Goal: Transaction & Acquisition: Book appointment/travel/reservation

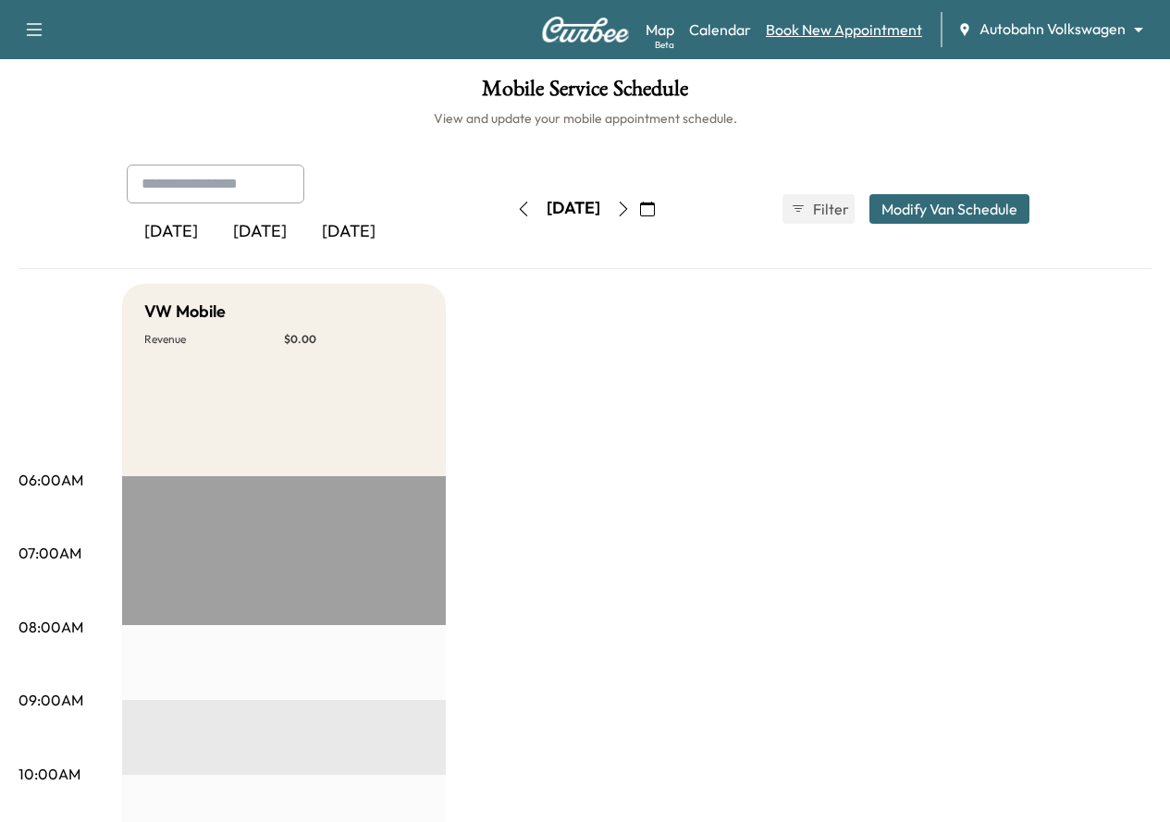
click at [840, 34] on link "Book New Appointment" at bounding box center [844, 29] width 156 height 22
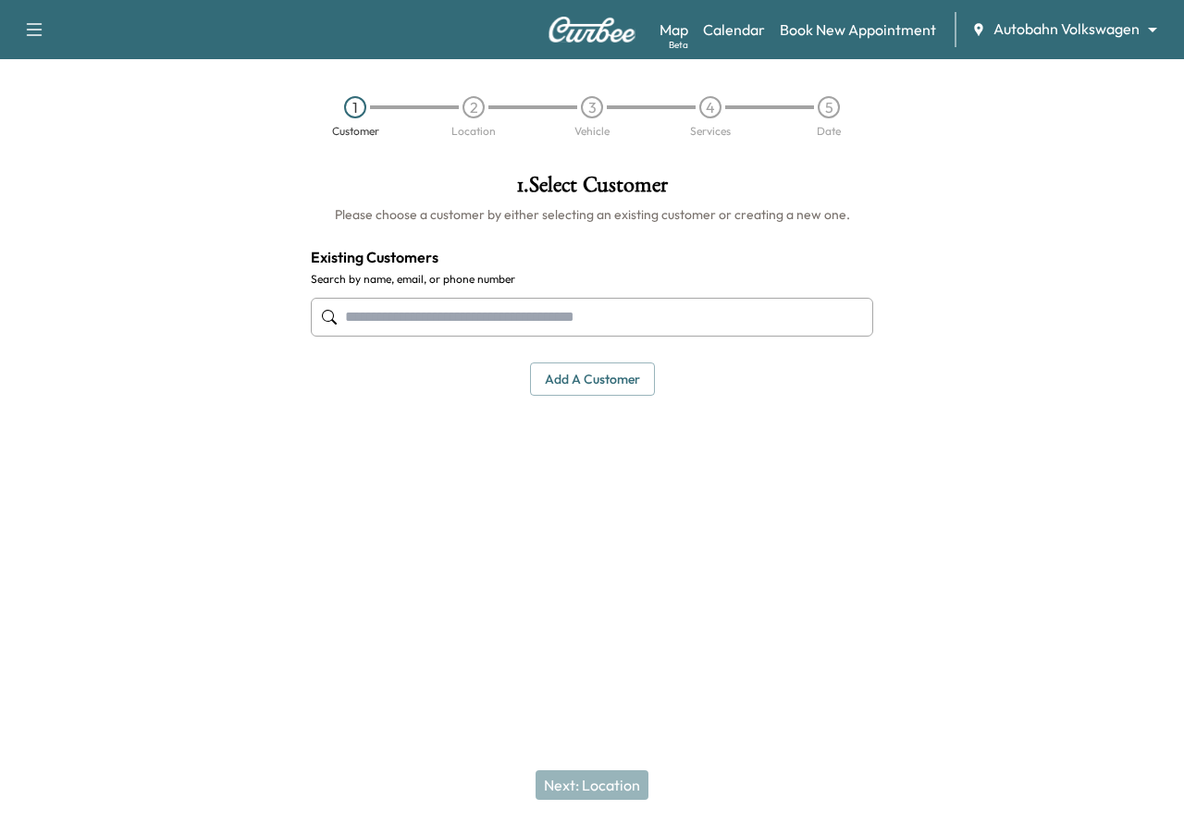
click at [504, 316] on input "text" at bounding box center [592, 317] width 562 height 39
paste input "**********"
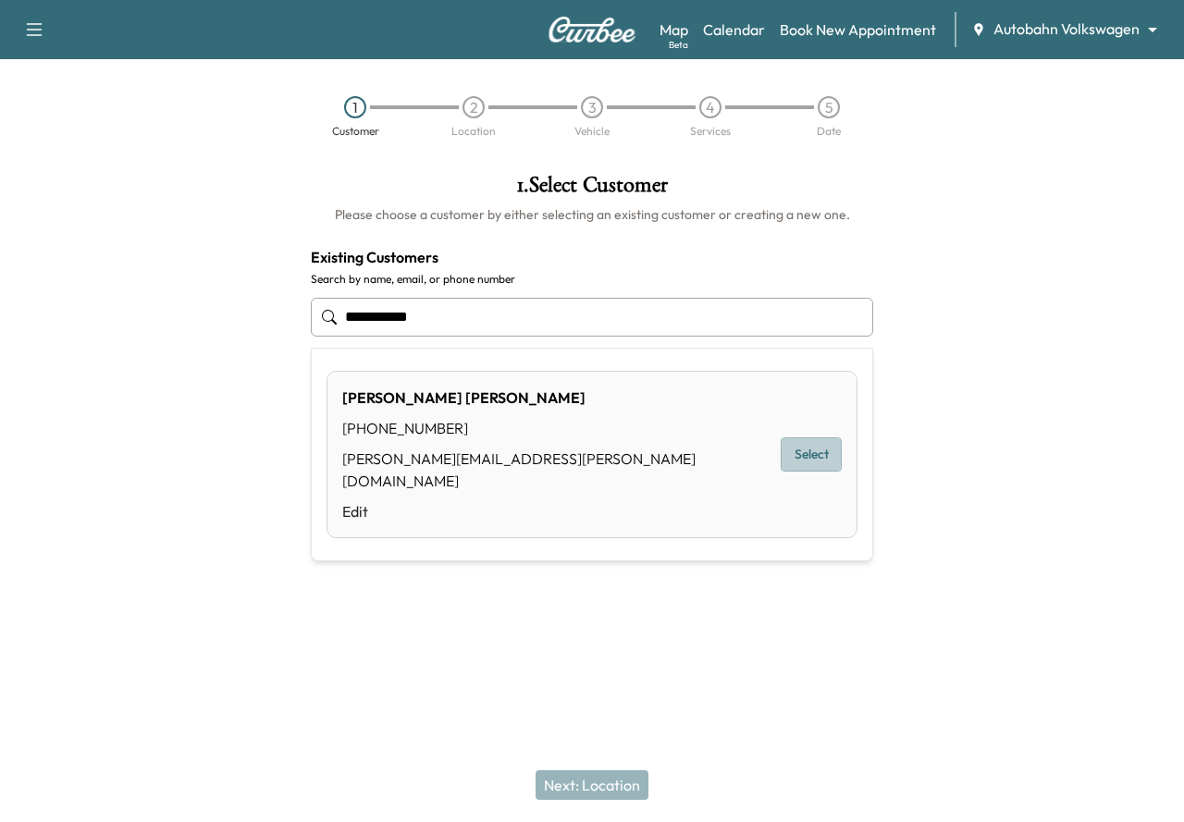
click at [796, 450] on button "Select" at bounding box center [811, 454] width 61 height 34
type input "**********"
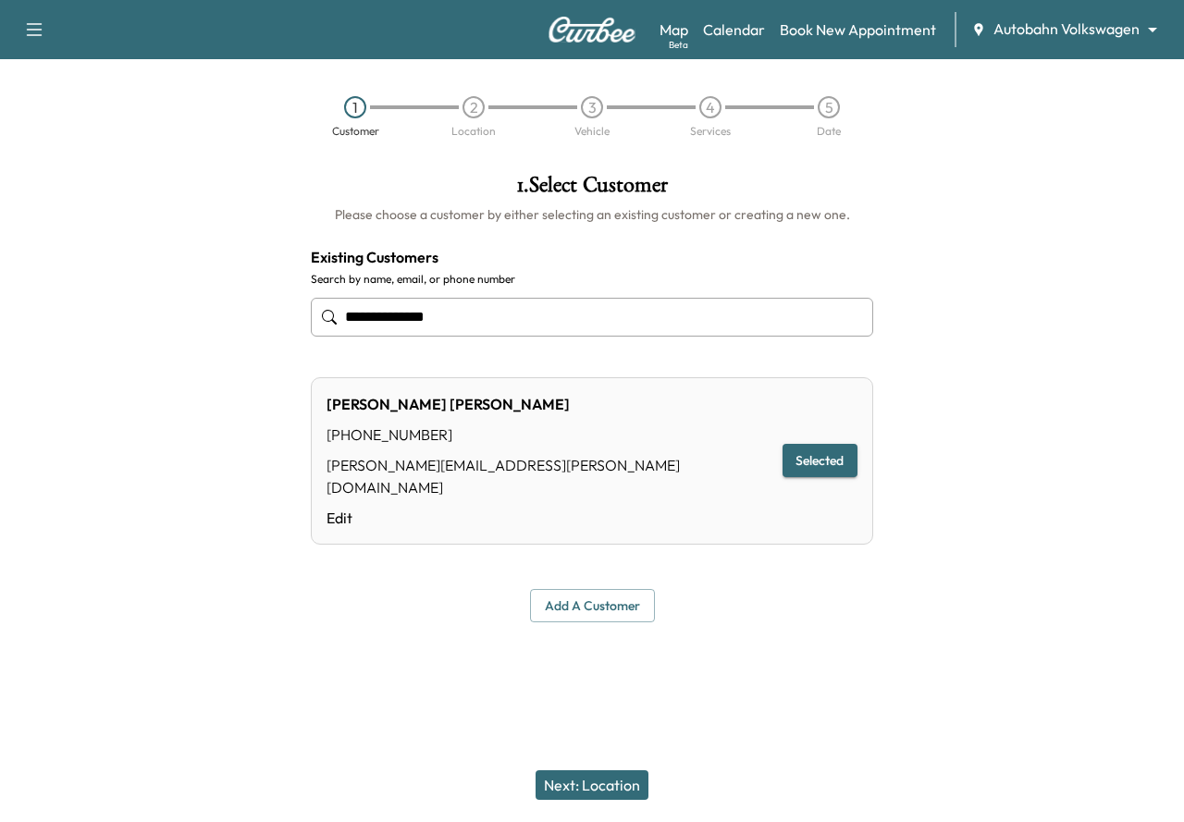
click at [573, 783] on button "Next: Location" at bounding box center [592, 785] width 113 height 30
click at [573, 783] on div "Next: Location" at bounding box center [592, 785] width 1184 height 74
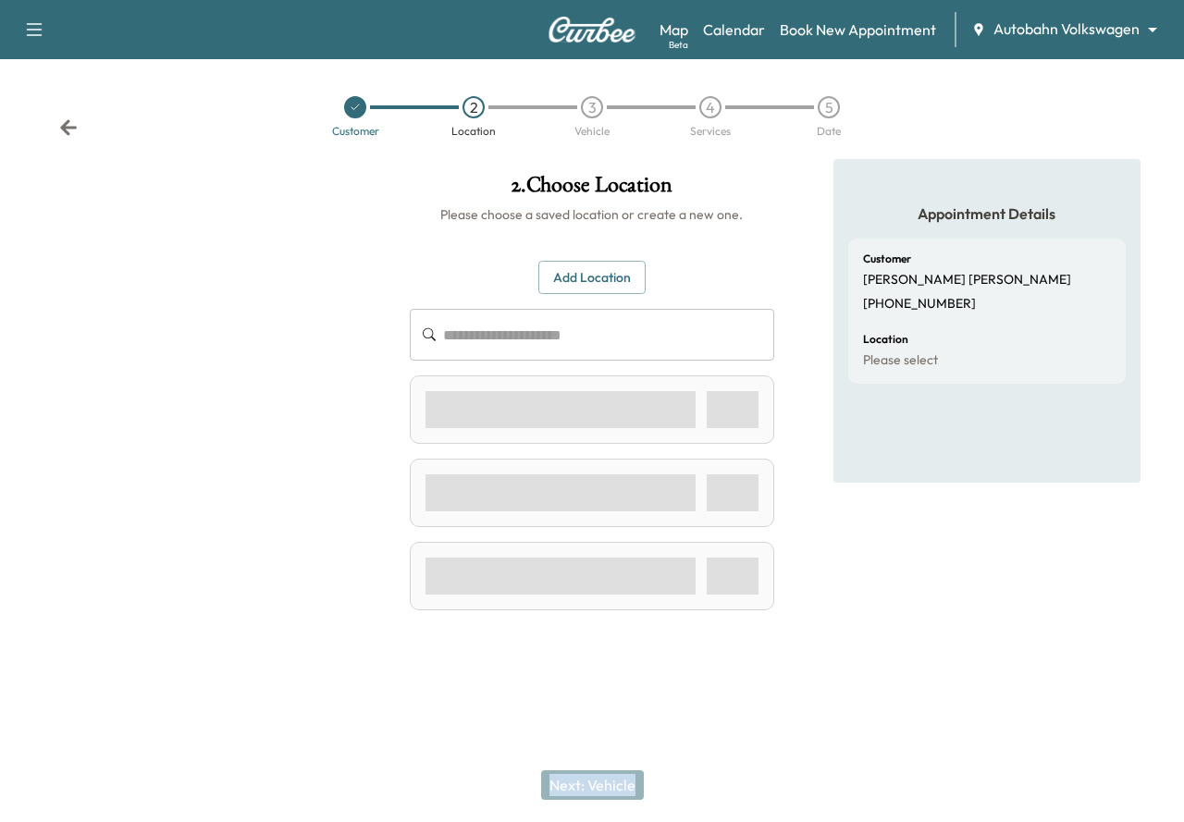
click at [573, 783] on div "Next: Vehicle" at bounding box center [592, 785] width 1184 height 74
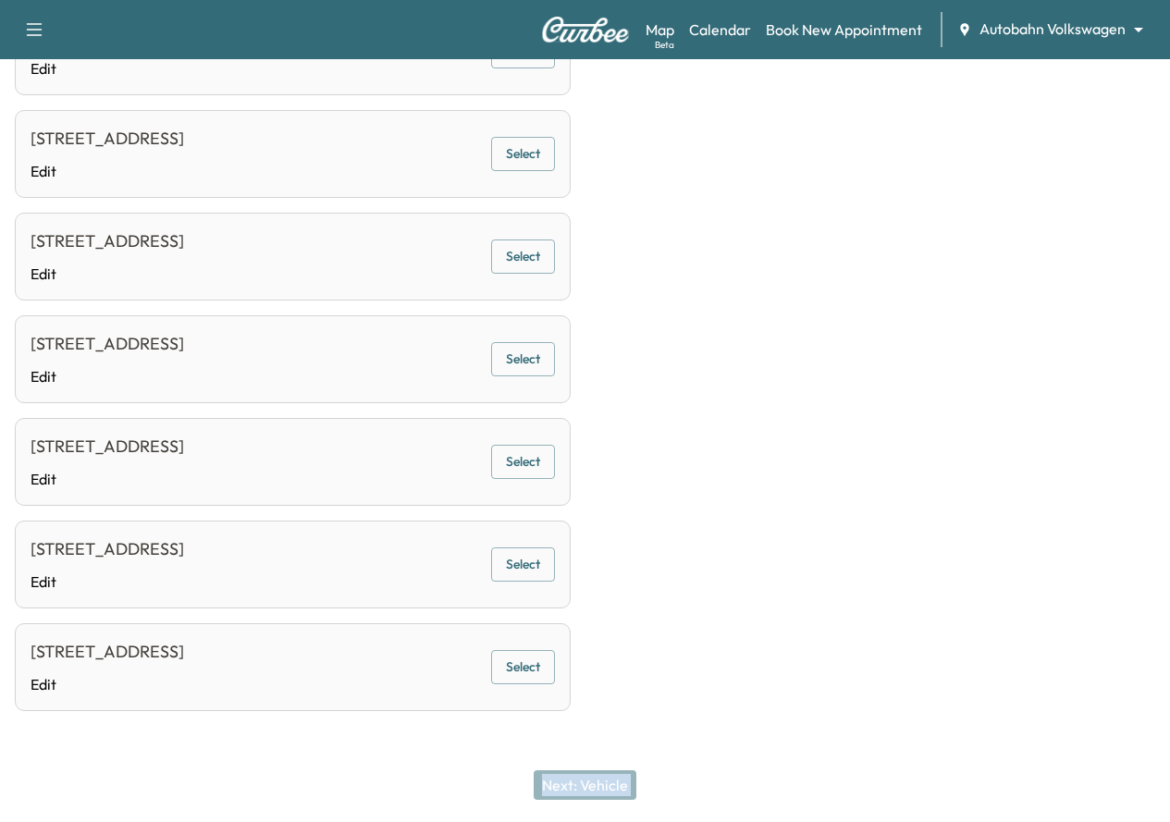
scroll to position [1218, 0]
click at [555, 658] on button "Select" at bounding box center [523, 667] width 64 height 34
click at [592, 780] on button "Next: Vehicle" at bounding box center [585, 785] width 103 height 30
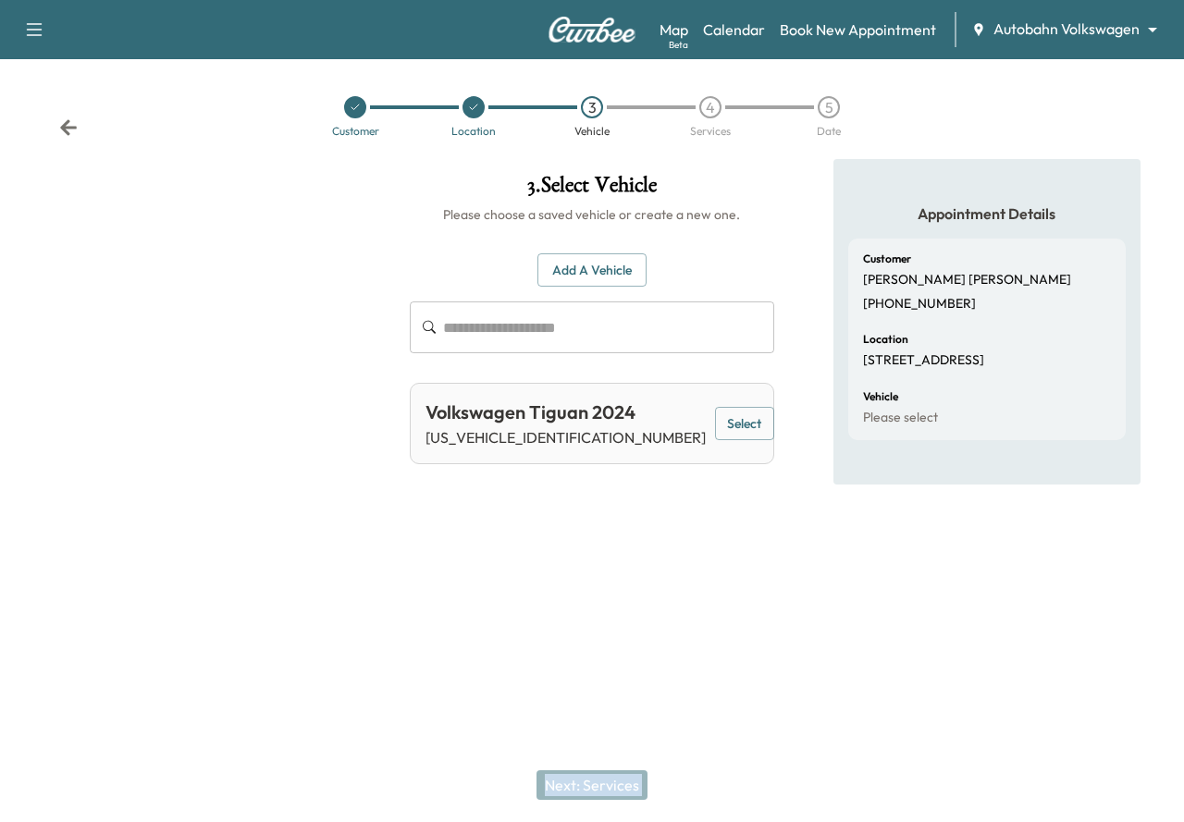
click at [733, 413] on button "Select" at bounding box center [744, 424] width 59 height 34
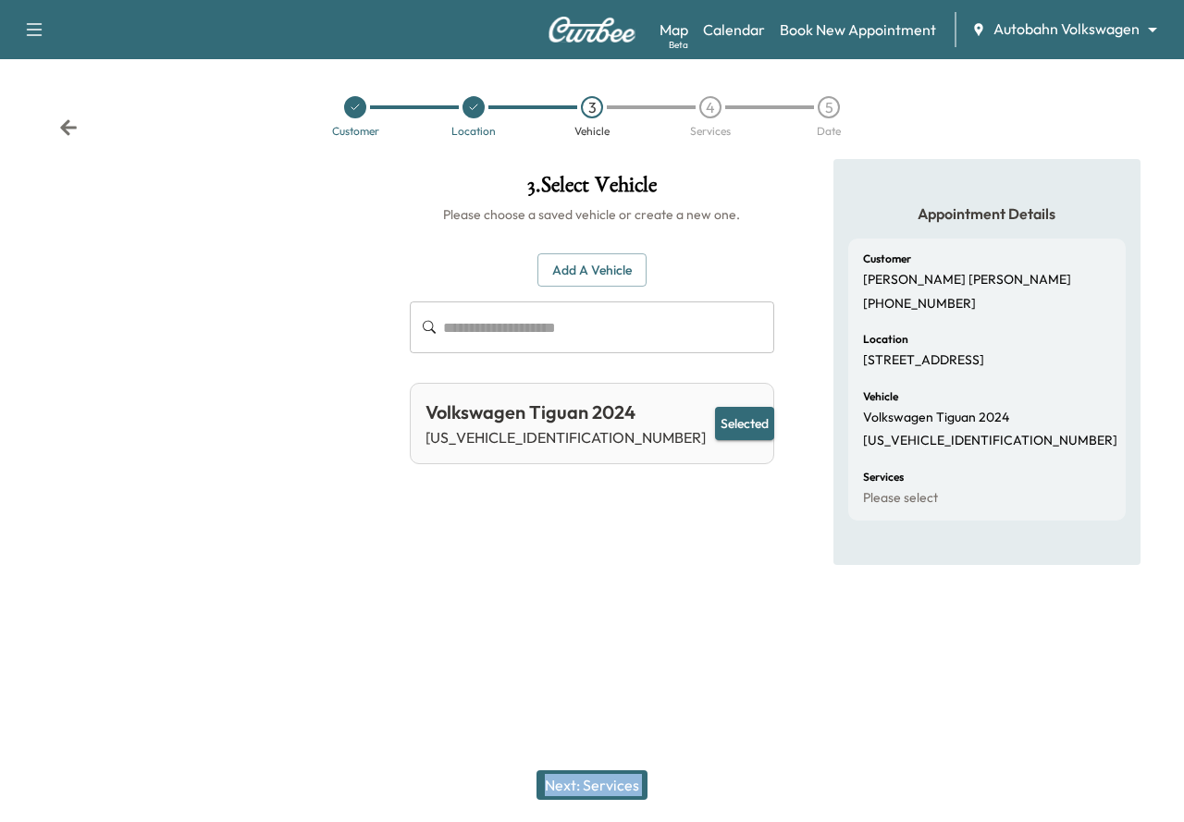
click at [573, 792] on button "Next: Services" at bounding box center [591, 785] width 111 height 30
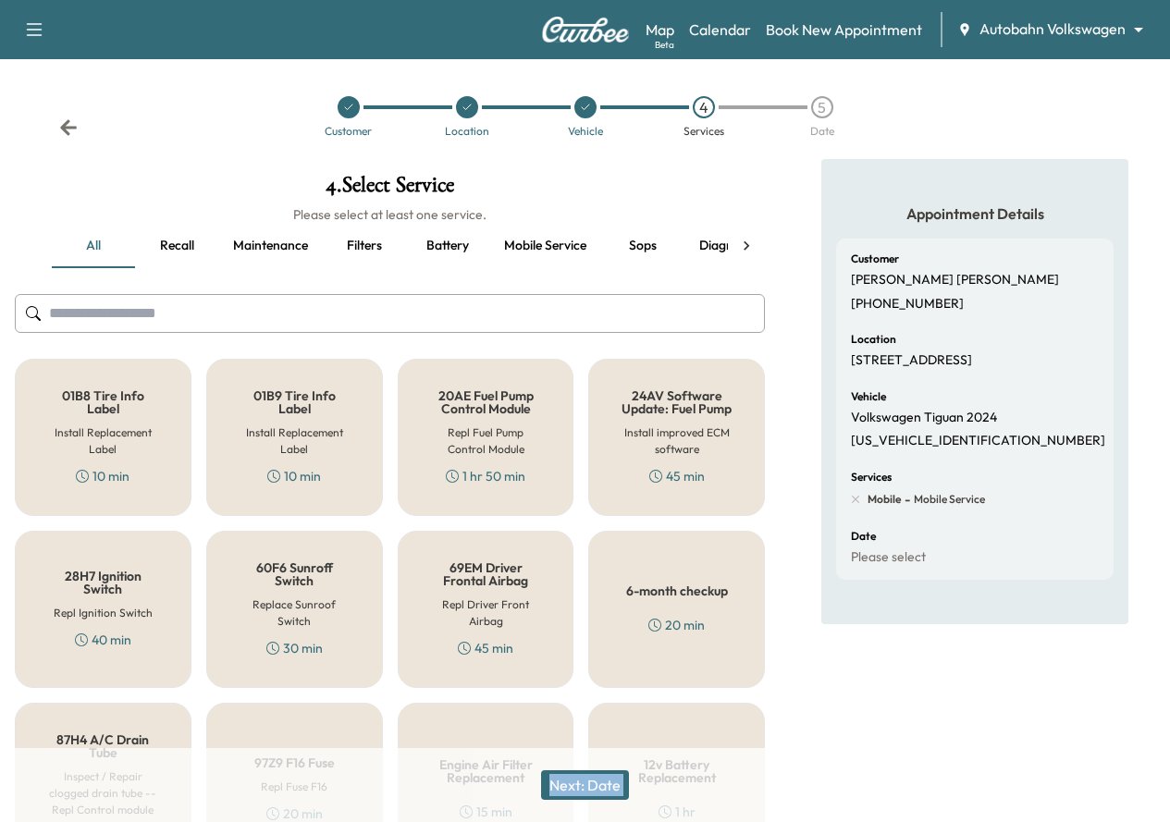
click at [308, 247] on button "Maintenance" at bounding box center [270, 246] width 105 height 44
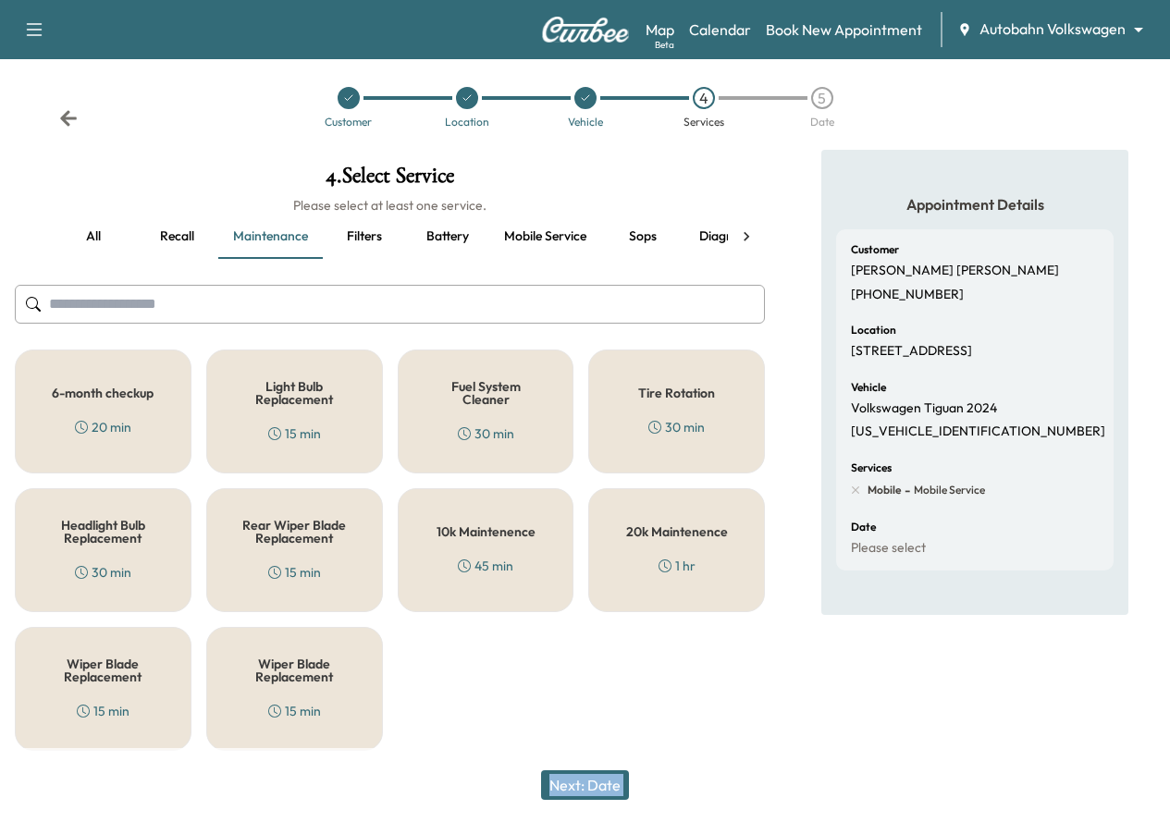
scroll to position [12, 0]
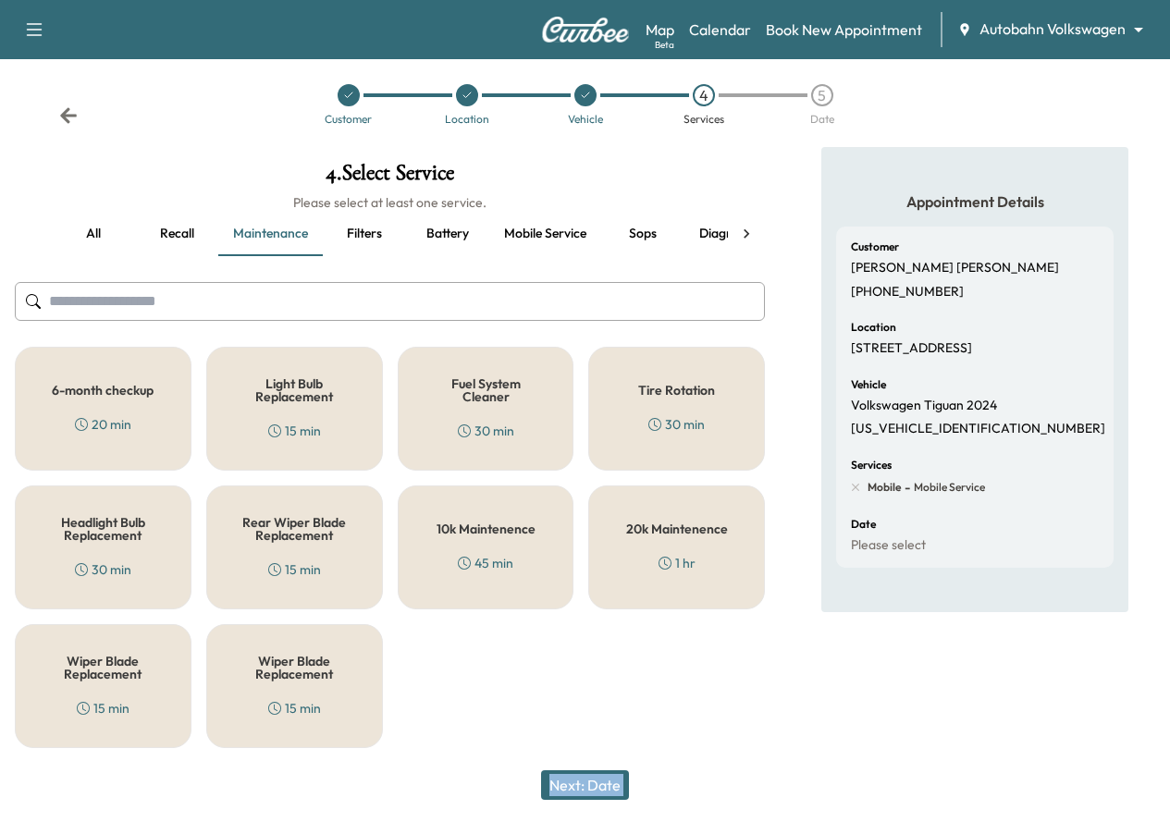
click at [367, 229] on button "Filters" at bounding box center [364, 234] width 83 height 44
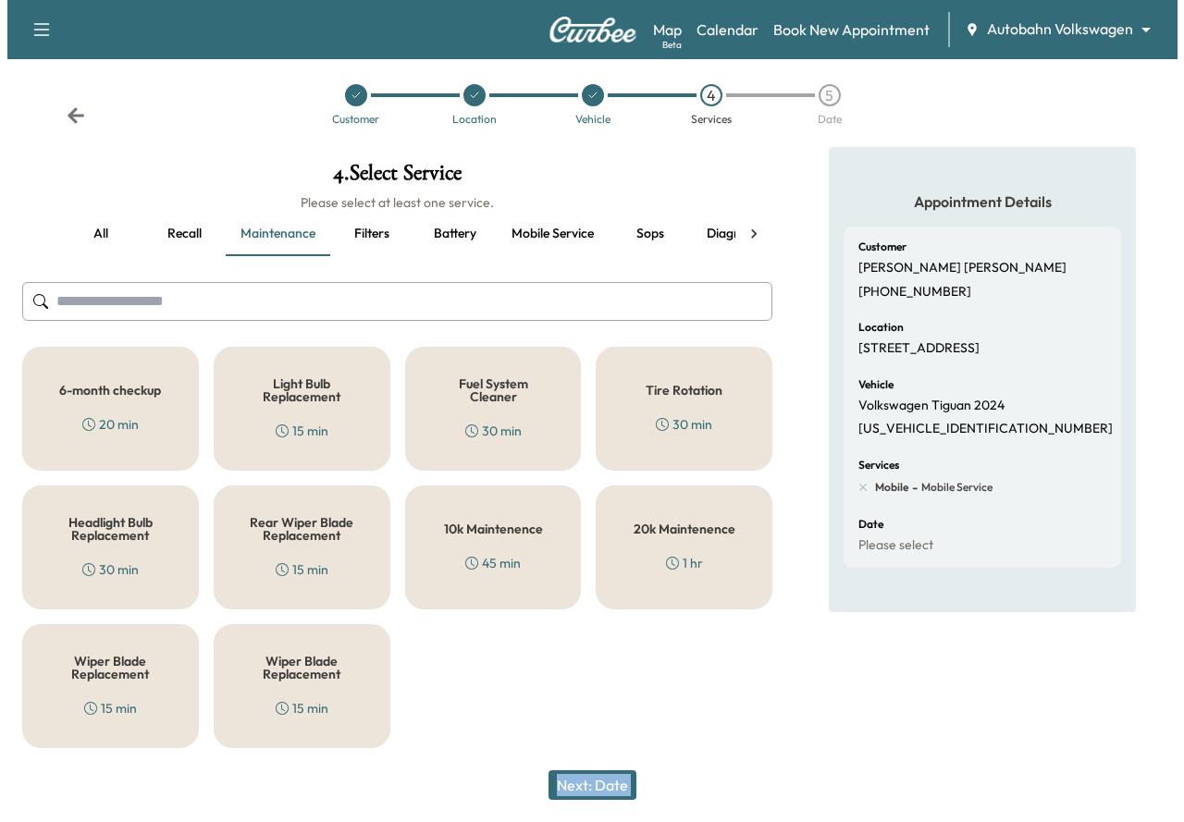
scroll to position [0, 0]
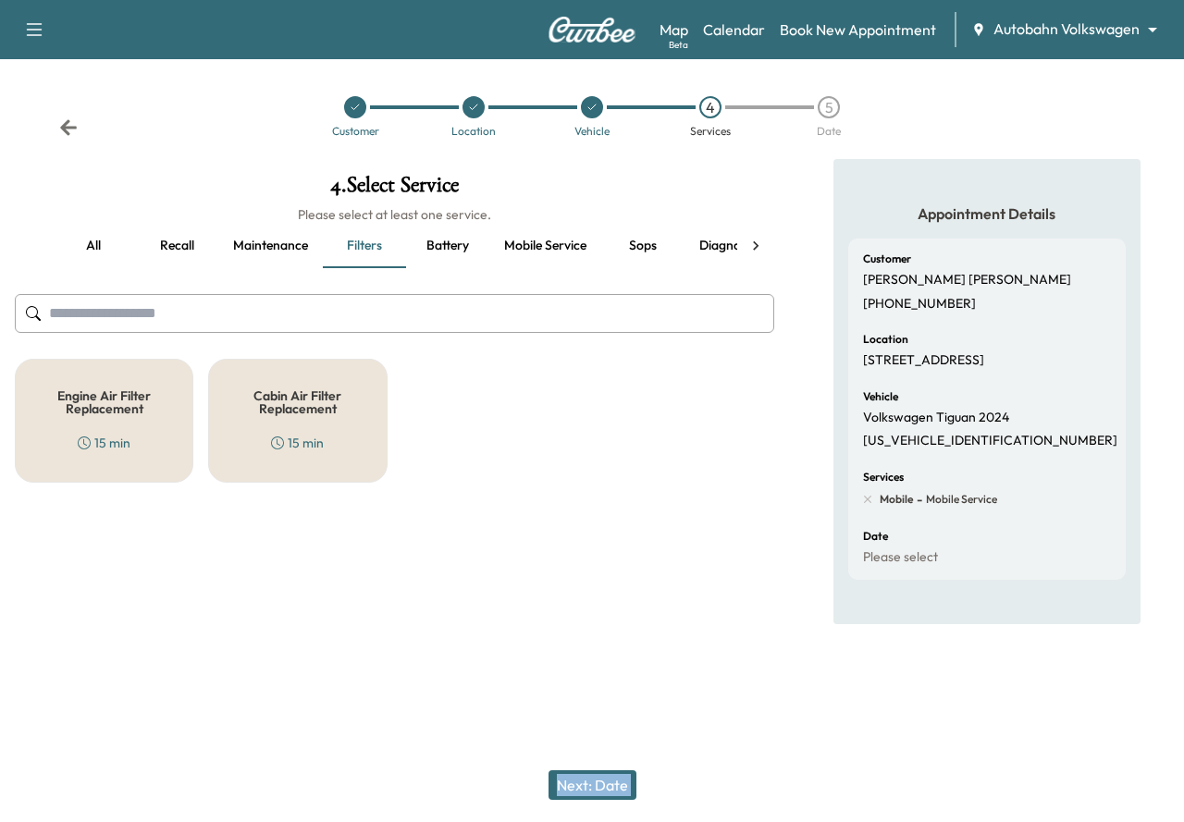
click at [462, 244] on button "Battery" at bounding box center [447, 246] width 83 height 44
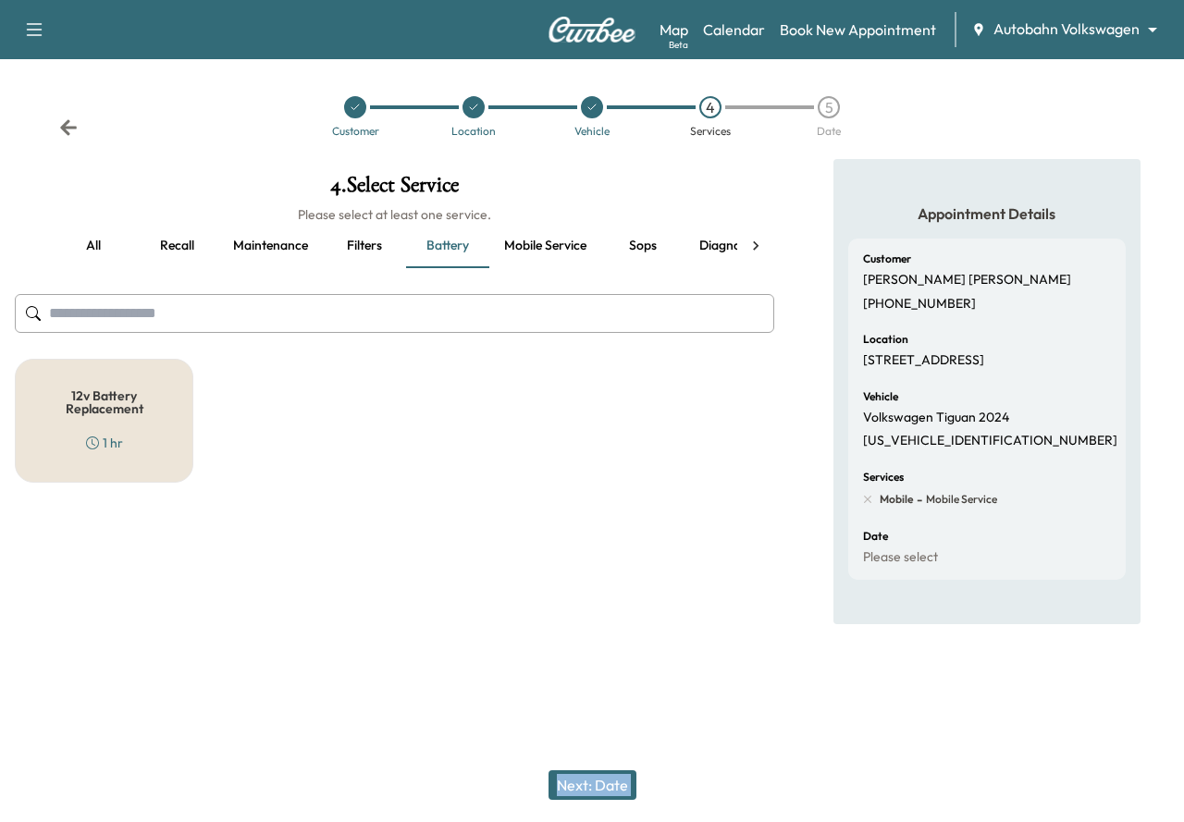
click at [568, 246] on button "Mobile service" at bounding box center [545, 246] width 112 height 44
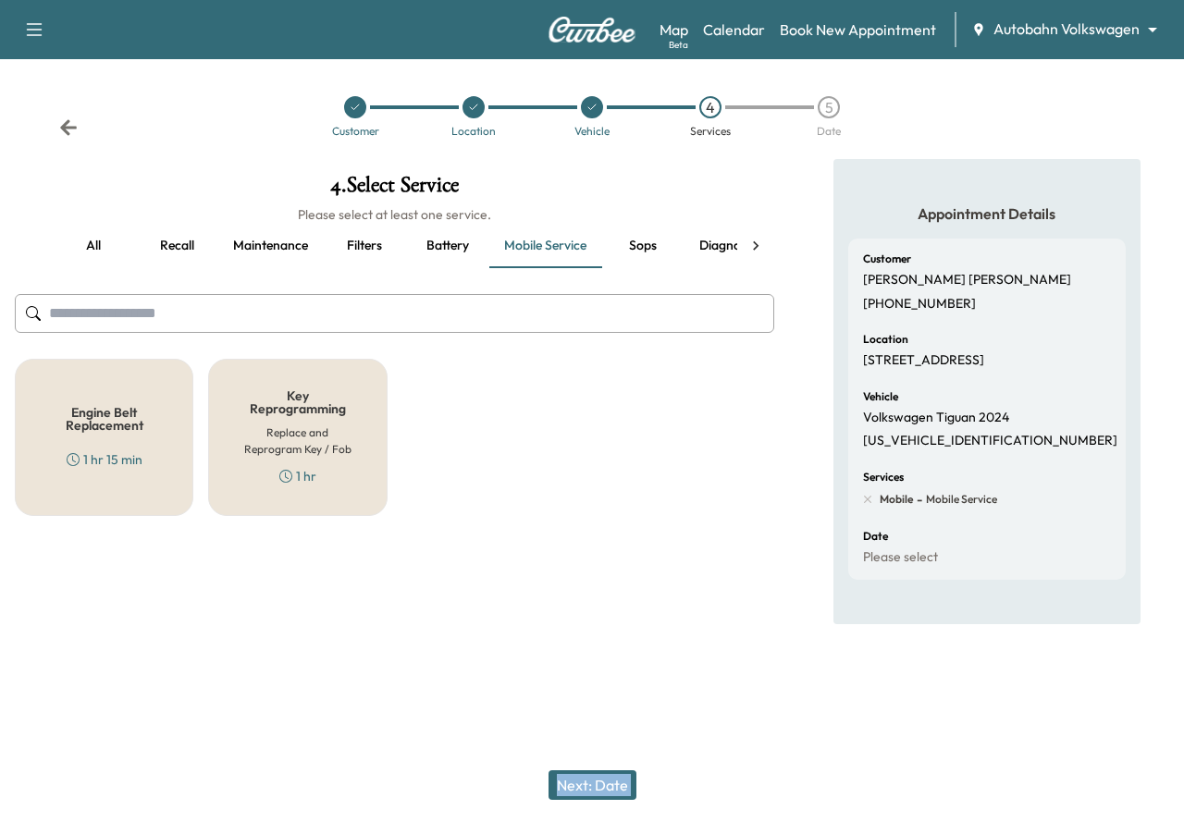
click at [644, 245] on button "Sops" at bounding box center [642, 246] width 83 height 44
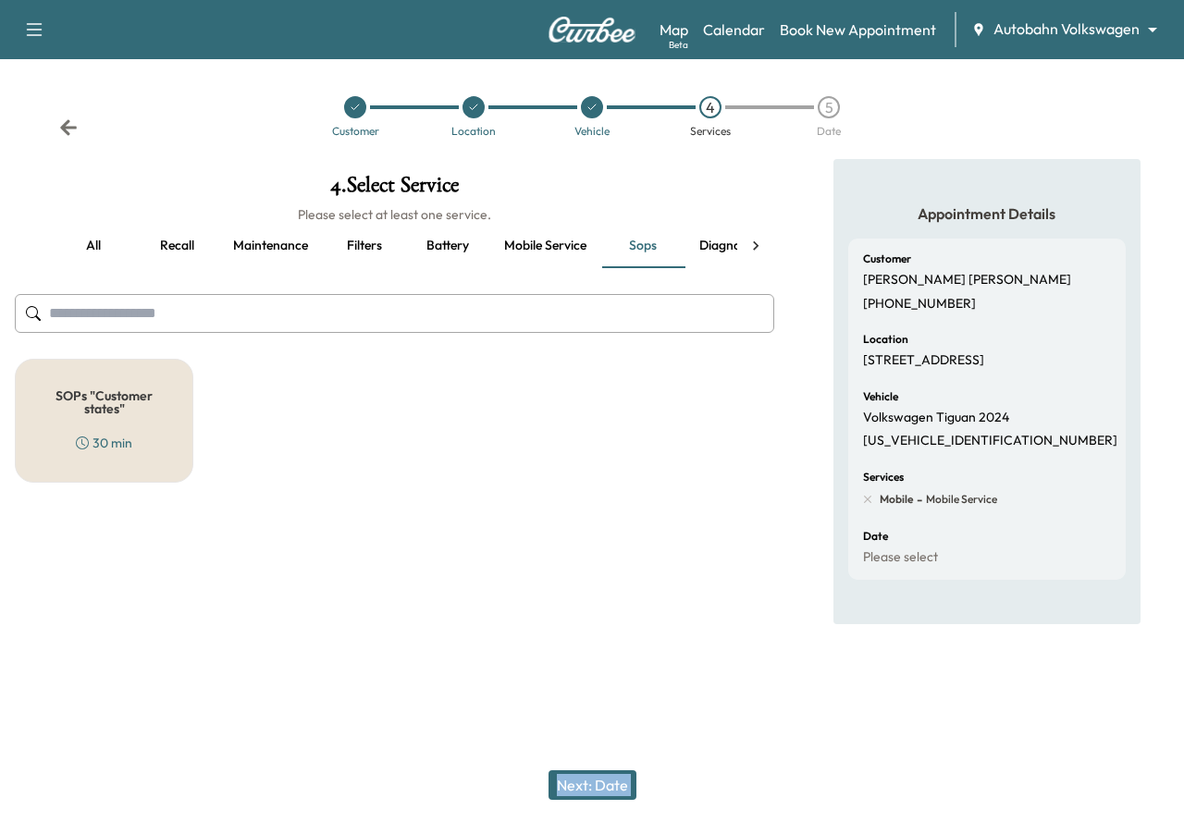
click at [717, 248] on button "Diagnosis" at bounding box center [726, 246] width 85 height 44
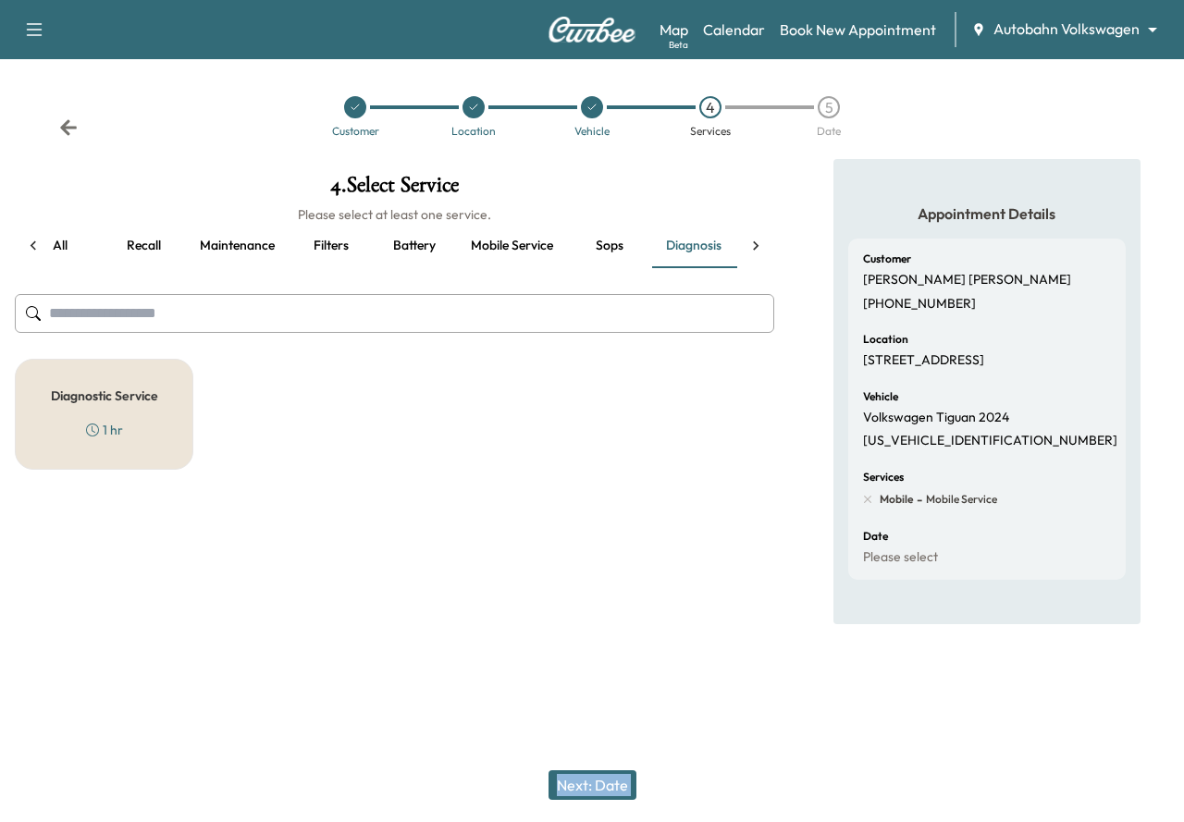
click at [768, 250] on div at bounding box center [755, 246] width 37 height 44
click at [693, 248] on button "Oil" at bounding box center [695, 246] width 83 height 44
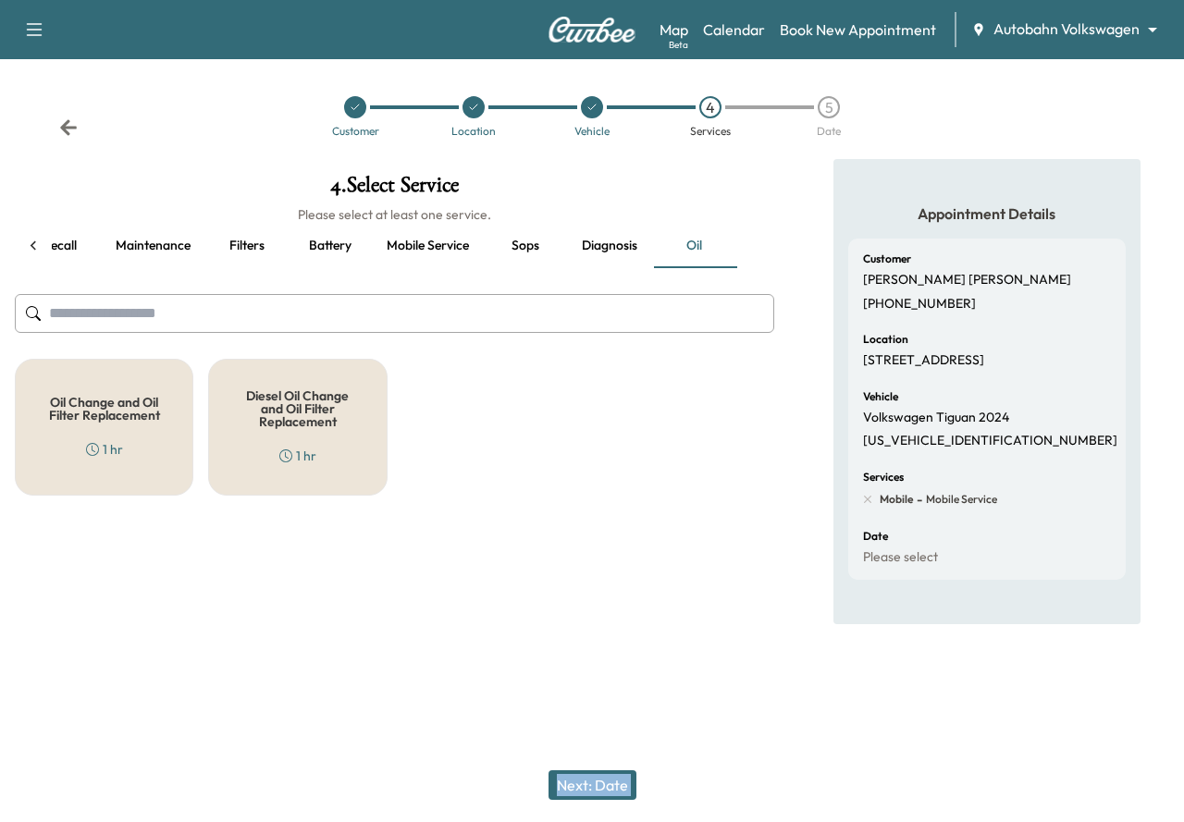
click at [99, 422] on h5 "Oil Change and Oil Filter Replacement" at bounding box center [103, 409] width 117 height 26
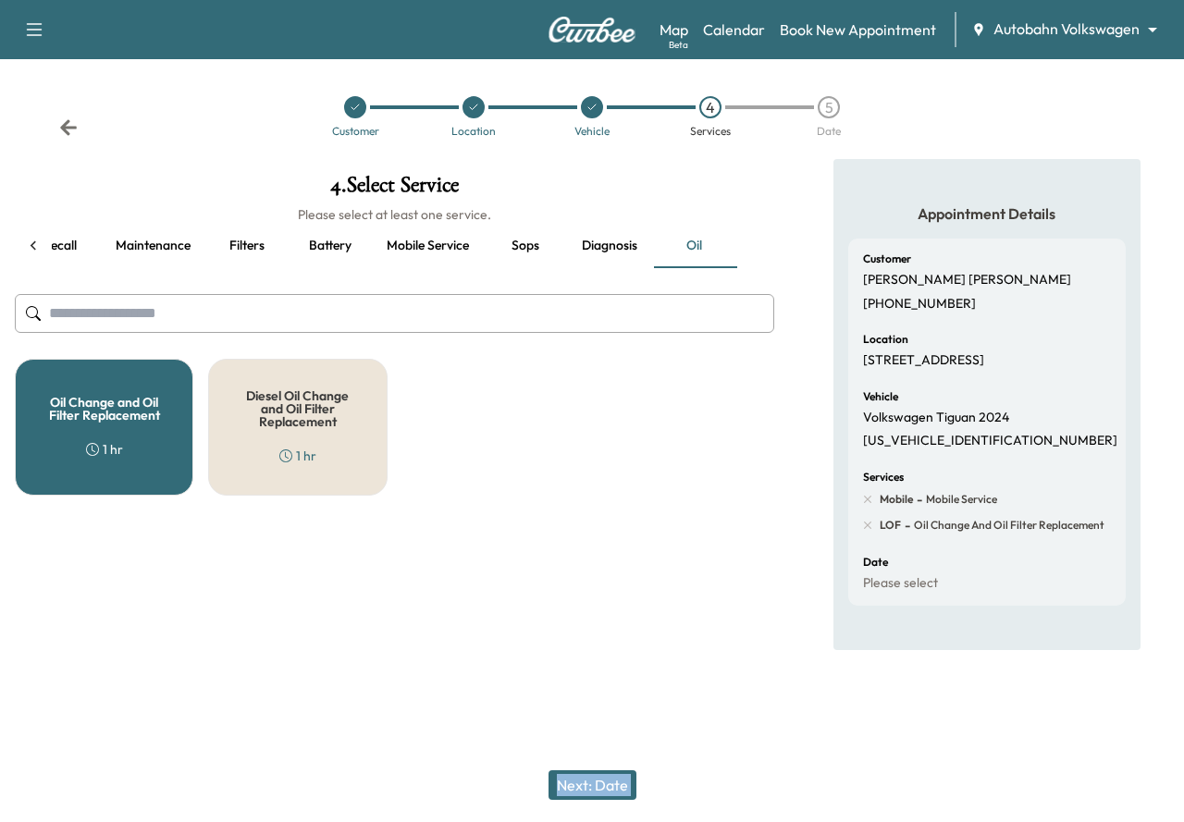
click at [586, 774] on button "Next: Date" at bounding box center [592, 785] width 88 height 30
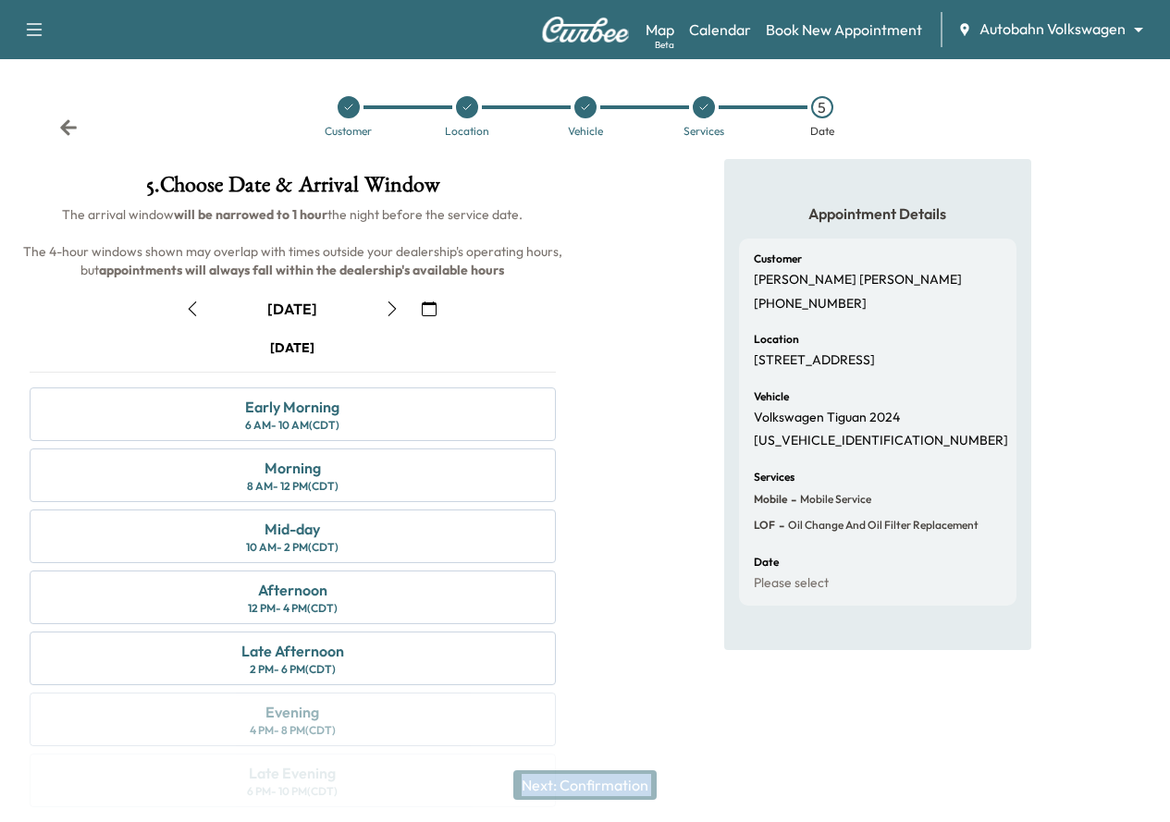
click at [200, 316] on icon "button" at bounding box center [192, 309] width 15 height 15
click at [556, 563] on div "Mid-day 10 AM - 2 PM (CDT)" at bounding box center [293, 537] width 526 height 54
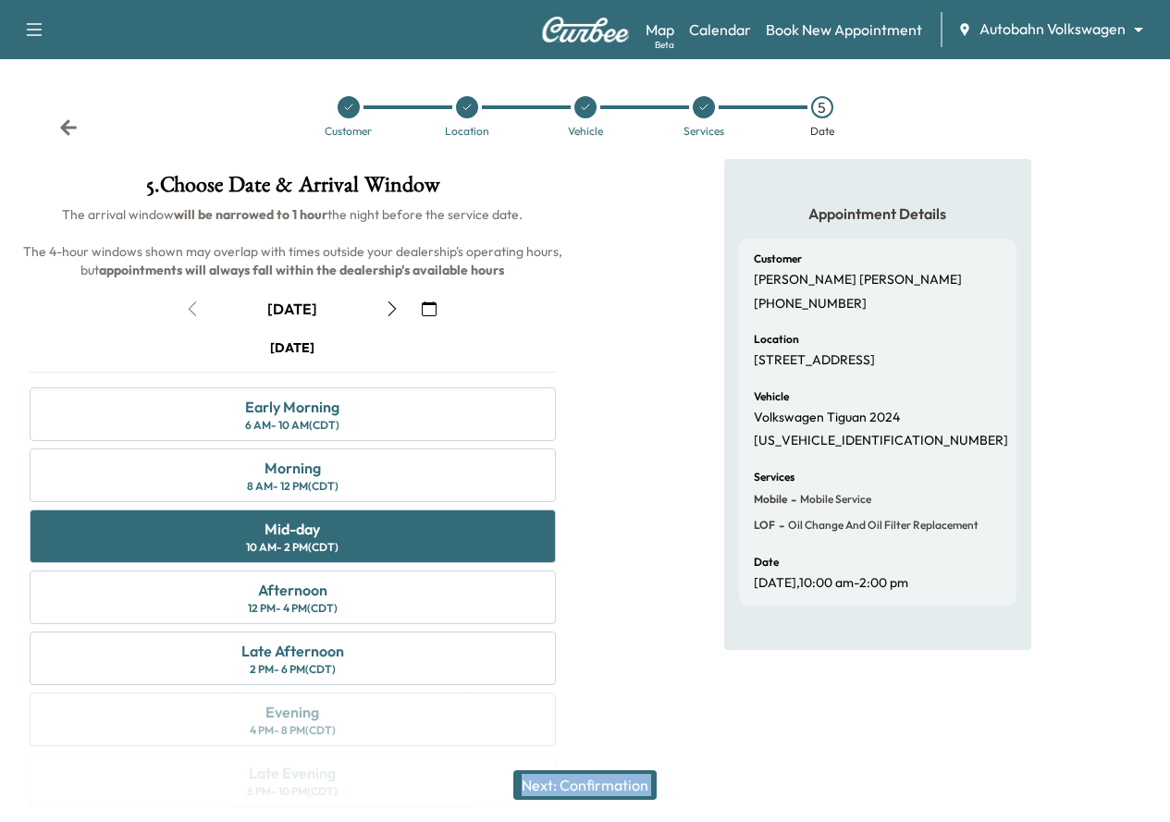
click at [608, 791] on button "Next: Confirmation" at bounding box center [584, 785] width 143 height 30
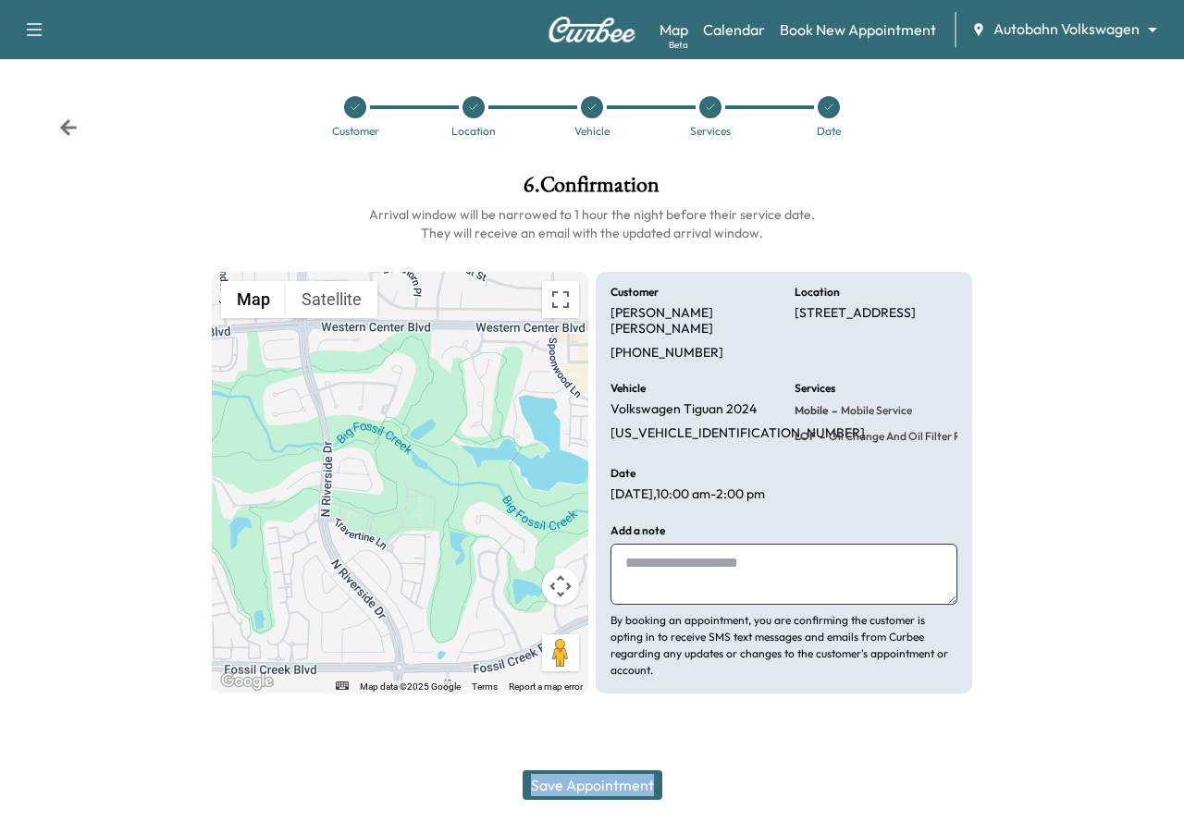
click at [602, 796] on button "Save Appointment" at bounding box center [593, 785] width 140 height 30
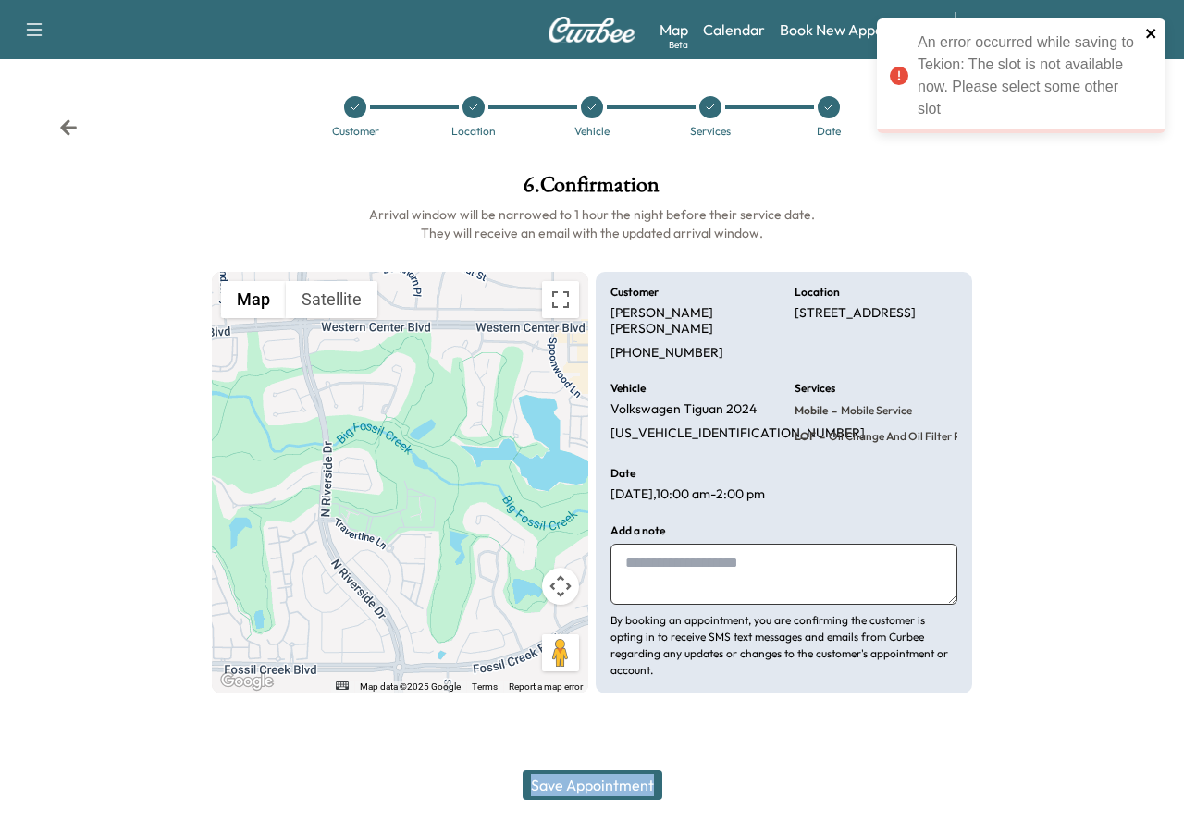
click at [1147, 35] on icon "close" at bounding box center [1151, 33] width 13 height 15
